Goal: Task Accomplishment & Management: Complete application form

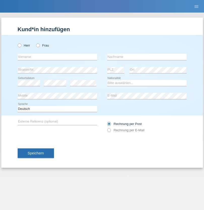
radio input "true"
click at [57, 57] on input "text" at bounding box center [57, 57] width 79 height 6
type input "Bastri"
click at [146, 57] on input "text" at bounding box center [146, 57] width 79 height 6
type input "Ajdari"
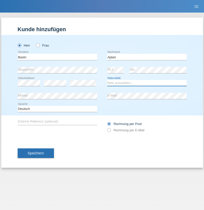
select select "MK"
select select "C"
select select "01"
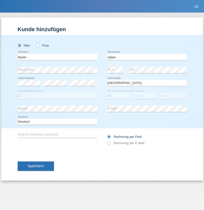
select select "02"
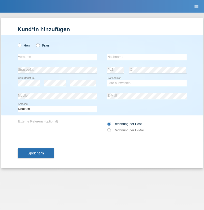
radio input "true"
click at [57, 57] on input "text" at bounding box center [57, 57] width 79 height 6
type input "Luca"
click at [146, 57] on input "text" at bounding box center [146, 57] width 79 height 6
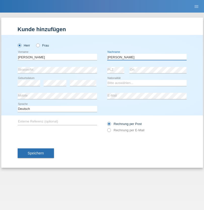
type input "Meier"
select select "CH"
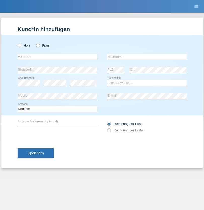
radio input "true"
click at [57, 57] on input "text" at bounding box center [57, 57] width 79 height 6
type input "Alban"
click at [146, 57] on input "text" at bounding box center [146, 57] width 79 height 6
type input "Selmonaj"
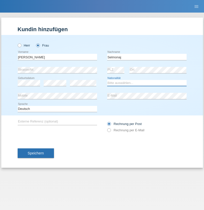
select select "CH"
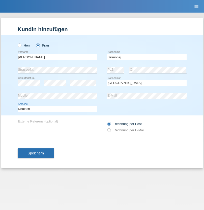
select select "en"
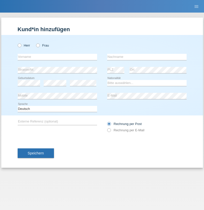
radio input "true"
click at [57, 57] on input "text" at bounding box center [57, 57] width 79 height 6
type input "[PERSON_NAME]"
click at [146, 57] on input "text" at bounding box center [146, 57] width 79 height 6
type input "Mehlhorn"
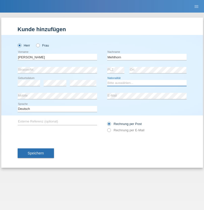
select select "CH"
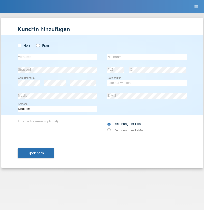
radio input "true"
click at [57, 57] on input "text" at bounding box center [57, 57] width 79 height 6
type input "[PERSON_NAME]"
click at [146, 57] on input "text" at bounding box center [146, 57] width 79 height 6
type input "Papuc"
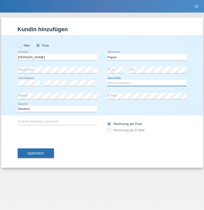
select select "RO"
select select "C"
select select "30"
select select "07"
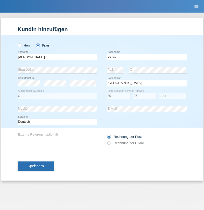
select select "2019"
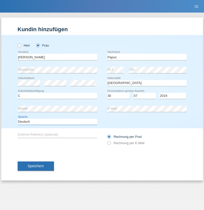
select select "en"
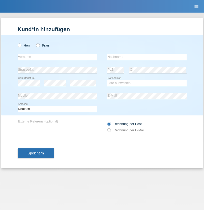
radio input "true"
click at [57, 57] on input "text" at bounding box center [57, 57] width 79 height 6
type input "Dikbaş"
click at [146, 57] on input "text" at bounding box center [146, 57] width 79 height 6
type input "Nuray"
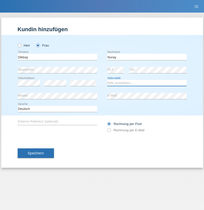
select select "TR"
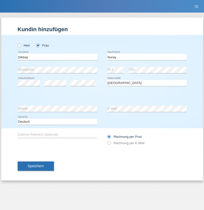
select select "C"
select select "09"
select select "11"
select select "1994"
